Goal: Check status: Check status

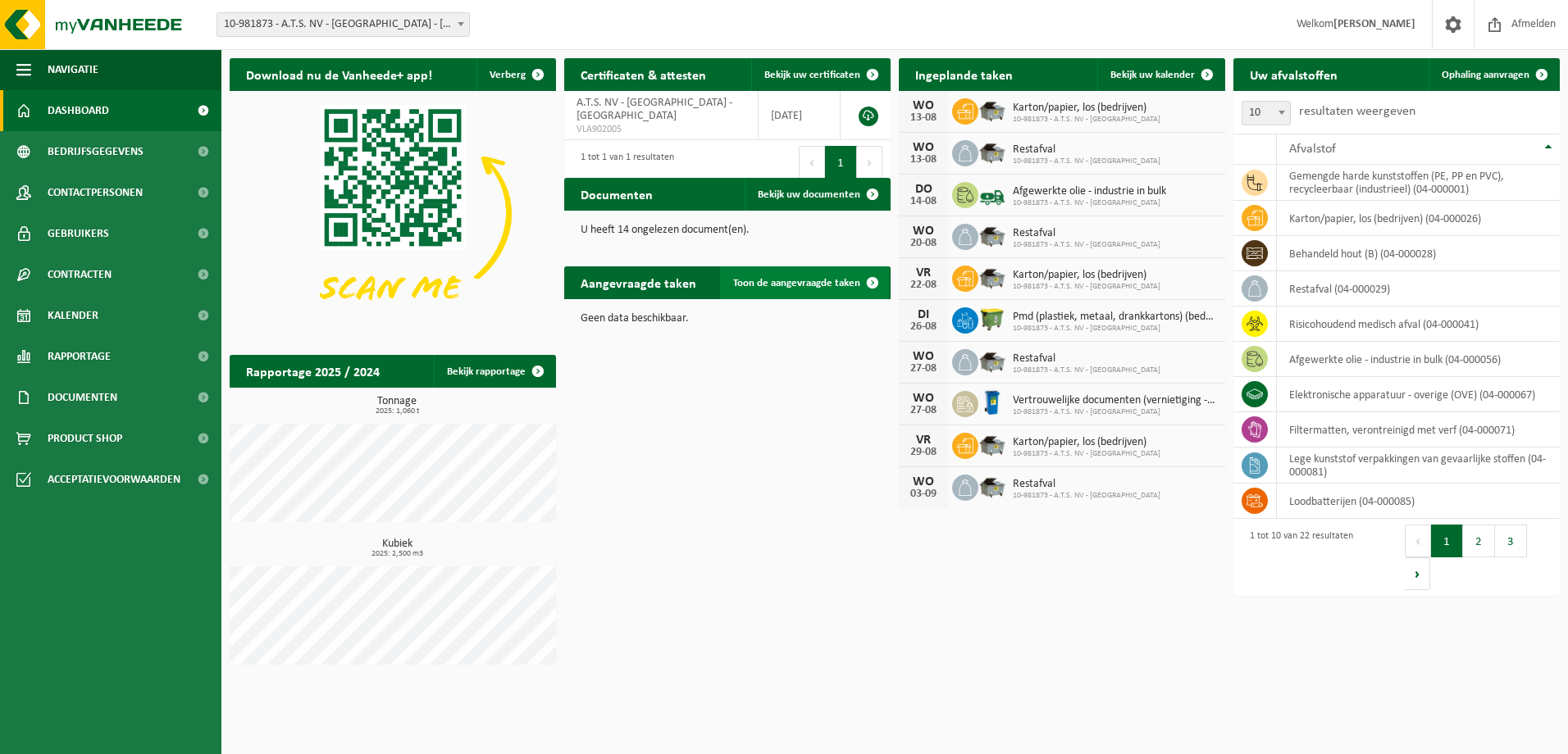
click at [783, 283] on span "Toon de aangevraagde taken" at bounding box center [797, 283] width 128 height 11
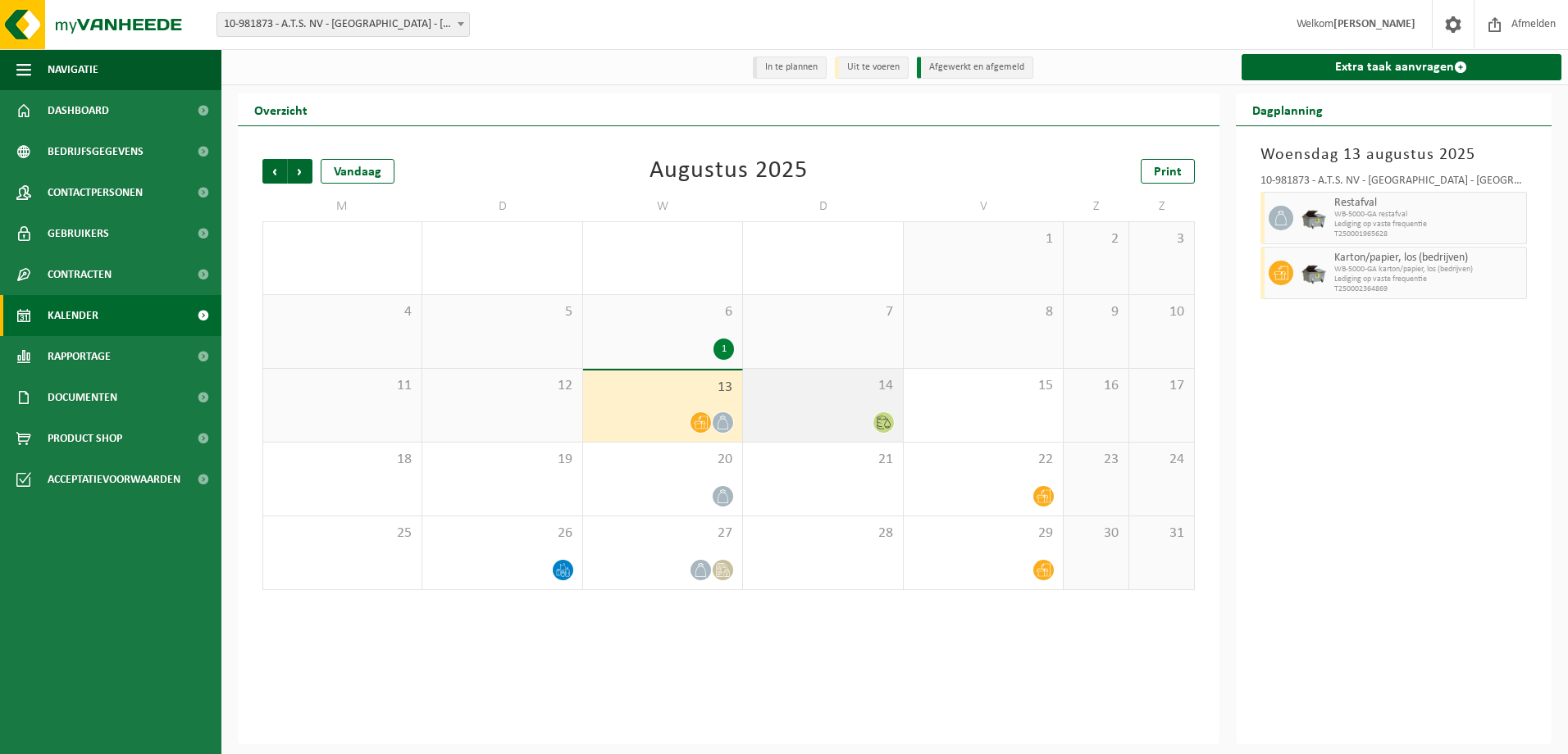
click at [806, 431] on div at bounding box center [823, 423] width 143 height 22
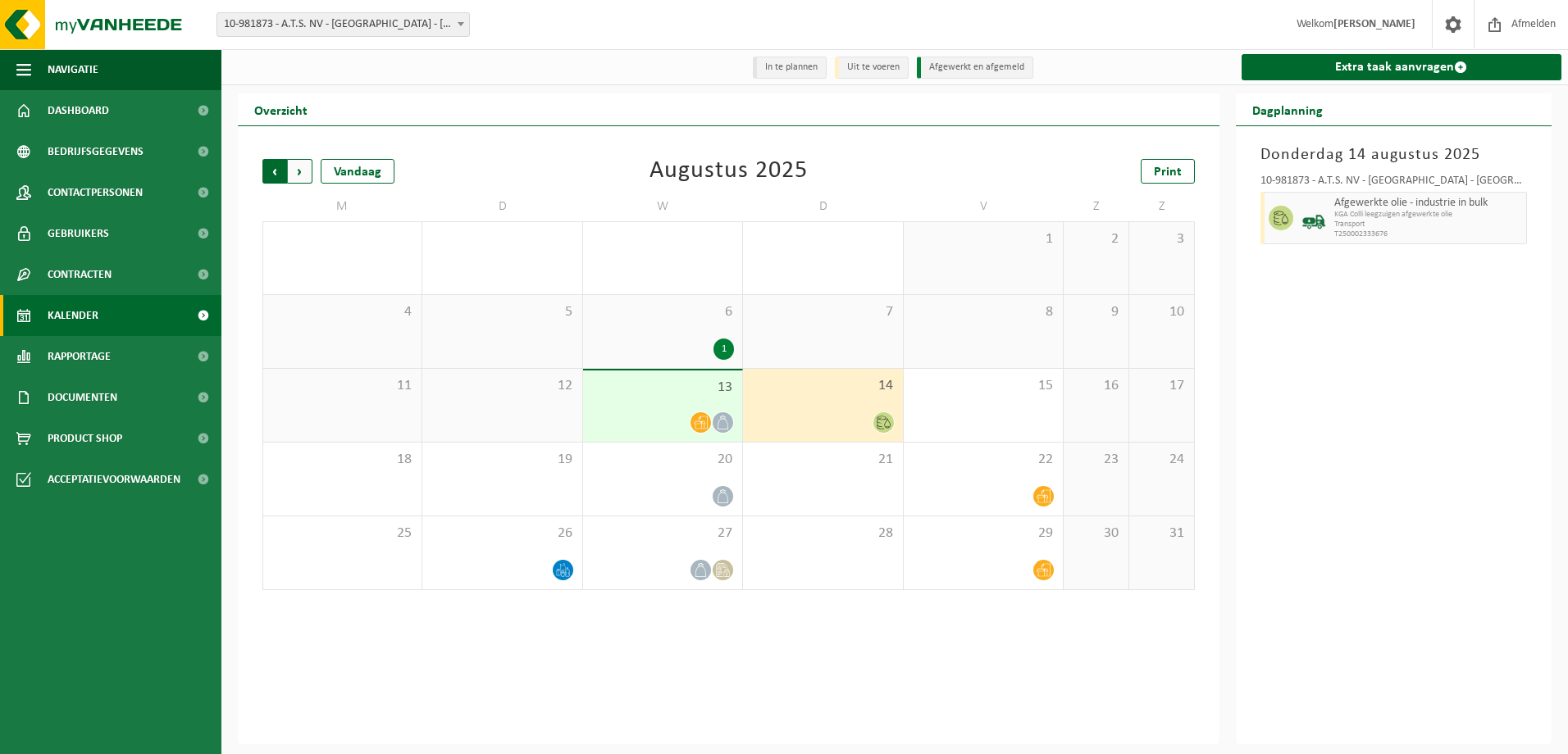
click at [305, 177] on span "Volgende" at bounding box center [300, 171] width 25 height 25
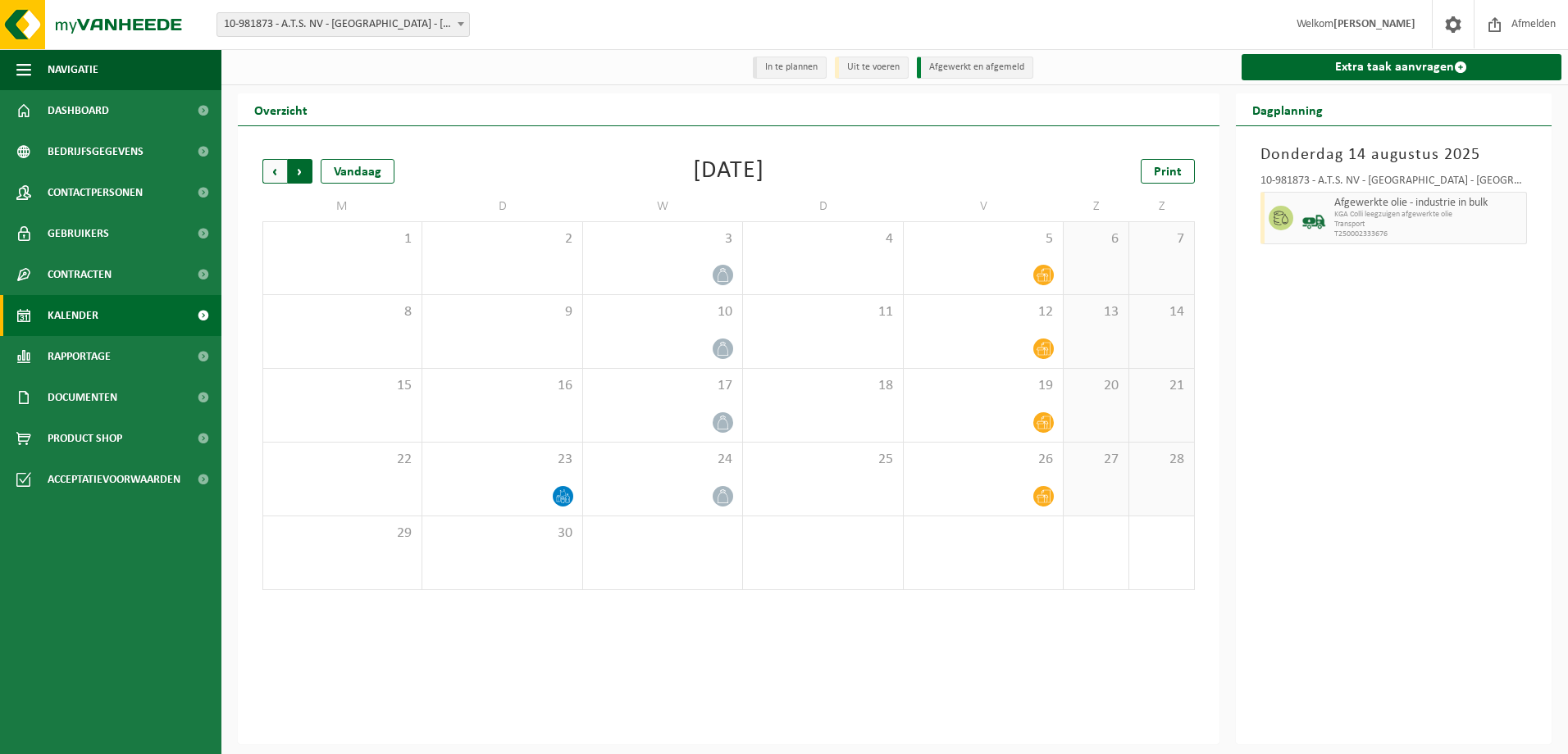
click at [278, 176] on span "Vorige" at bounding box center [274, 171] width 25 height 25
